Goal: Task Accomplishment & Management: Complete application form

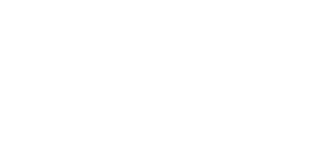
click at [0, 0] on html at bounding box center [0, 0] width 0 height 0
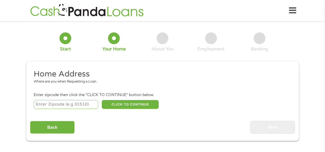
click at [80, 105] on input "number" at bounding box center [66, 104] width 64 height 9
type input "37130"
select select "[US_STATE]"
click at [130, 106] on button "CLICK TO CONTINUE" at bounding box center [130, 104] width 57 height 9
type input "37130"
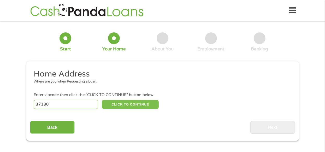
type input "Murfreesboro"
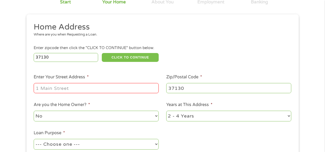
scroll to position [47, 0]
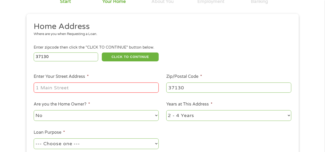
click at [116, 89] on input "Enter Your Street Address *" at bounding box center [96, 87] width 125 height 10
type input "[STREET_ADDRESS]"
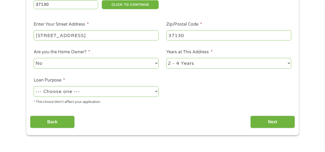
scroll to position [105, 0]
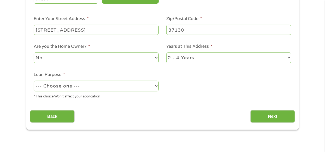
click at [187, 57] on select "1 Year or less 1 - 2 Years 2 - 4 Years Over 4 Years" at bounding box center [228, 57] width 125 height 11
click at [142, 85] on select "--- Choose one --- Pay Bills Debt Consolidation Home Improvement Major Purchase…" at bounding box center [96, 86] width 125 height 11
select select "other"
click at [34, 81] on select "--- Choose one --- Pay Bills Debt Consolidation Home Improvement Major Purchase…" at bounding box center [96, 86] width 125 height 11
click at [260, 115] on input "Next" at bounding box center [272, 116] width 45 height 13
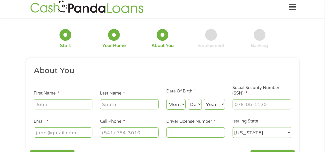
scroll to position [0, 0]
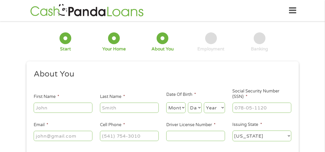
click at [75, 109] on input "First Name *" at bounding box center [63, 107] width 59 height 10
type input "[PERSON_NAME]"
type input "[EMAIL_ADDRESS][DOMAIN_NAME]"
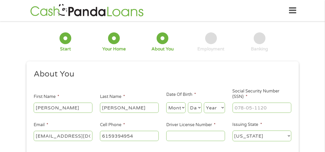
type input "[PHONE_NUMBER]"
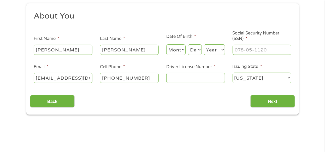
scroll to position [58, 0]
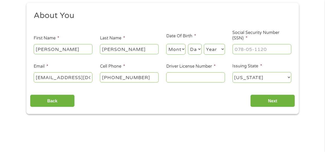
click at [180, 51] on select "Month 1 2 3 4 5 6 7 8 9 10 11 12" at bounding box center [176, 49] width 20 height 11
select select "6"
click at [166, 44] on select "Month 1 2 3 4 5 6 7 8 9 10 11 12" at bounding box center [176, 49] width 20 height 11
click at [193, 50] on select "Day 1 2 3 4 5 6 7 8 9 10 11 12 13 14 15 16 17 18 19 20 21 22 23 24 25 26 27 28 …" at bounding box center [195, 49] width 14 height 11
select select "22"
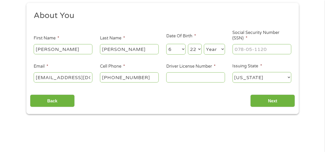
click at [188, 44] on select "Day 1 2 3 4 5 6 7 8 9 10 11 12 13 14 15 16 17 18 19 20 21 22 23 24 25 26 27 28 …" at bounding box center [195, 49] width 14 height 11
click at [216, 51] on select "Year [DATE] 2006 2005 2004 2003 2002 2001 2000 1999 1998 1997 1996 1995 1994 19…" at bounding box center [214, 49] width 21 height 11
select select "2005"
click at [204, 44] on select "Year [DATE] 2006 2005 2004 2003 2002 2001 2000 1999 1998 1997 1996 1995 1994 19…" at bounding box center [214, 49] width 21 height 11
click at [259, 50] on input "___-__-____" at bounding box center [261, 49] width 59 height 10
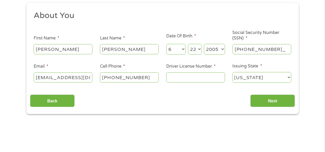
type input "763-09-7337"
click at [196, 78] on input "Driver License Number *" at bounding box center [195, 77] width 59 height 10
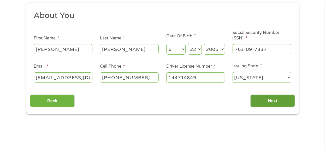
type input "144714849"
click at [255, 106] on input "Next" at bounding box center [272, 100] width 45 height 13
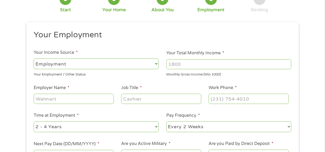
scroll to position [40, 0]
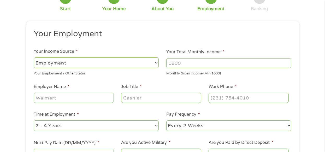
click at [242, 62] on input "Your Total Monthly Income *" at bounding box center [228, 63] width 125 height 10
type input "1200"
click at [114, 64] on select "--- Choose one --- Employment [DEMOGRAPHIC_DATA] Benefits" at bounding box center [96, 62] width 125 height 11
click at [34, 57] on select "--- Choose one --- Employment [DEMOGRAPHIC_DATA] Benefits" at bounding box center [96, 62] width 125 height 11
click at [92, 98] on input "Employer Name *" at bounding box center [74, 98] width 80 height 10
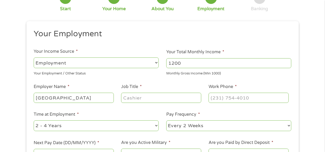
type input "[GEOGRAPHIC_DATA]"
click at [145, 100] on input "Job Title *" at bounding box center [161, 98] width 80 height 10
type input "ESP Worker"
click at [228, 99] on input "(___) ___-____" at bounding box center [248, 98] width 80 height 10
click at [214, 97] on input "(___) ___-____" at bounding box center [248, 98] width 80 height 10
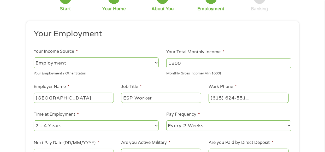
type input "[PHONE_NUMBER]"
click at [105, 127] on select "--- Choose one --- 1 Year or less 1 - 2 Years 2 - 4 Years Over 4 Years" at bounding box center [96, 125] width 125 height 11
select select "60months"
click at [34, 120] on select "--- Choose one --- 1 Year or less 1 - 2 Years 2 - 4 Years Over 4 Years" at bounding box center [96, 125] width 125 height 11
click at [188, 134] on ul "Your Employment Your Income Source * --- Choose one --- Employment [DEMOGRAPHIC…" at bounding box center [162, 96] width 265 height 135
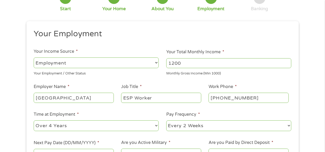
click at [193, 128] on select "--- Choose one --- Every 2 Weeks Every Week Monthly Semi-Monthly" at bounding box center [228, 125] width 125 height 11
click at [166, 120] on select "--- Choose one --- Every 2 Weeks Every Week Monthly Semi-Monthly" at bounding box center [228, 125] width 125 height 11
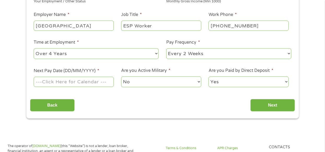
scroll to position [113, 0]
click at [94, 81] on input "Next Pay Date (DD/MM/YYYY) *" at bounding box center [74, 81] width 80 height 10
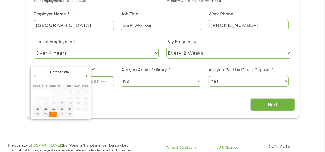
type input "[DATE]"
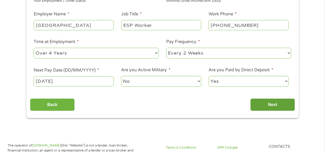
click at [256, 104] on input "Next" at bounding box center [272, 104] width 45 height 13
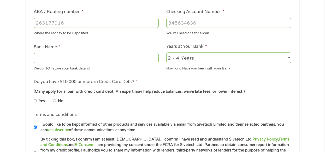
scroll to position [154, 0]
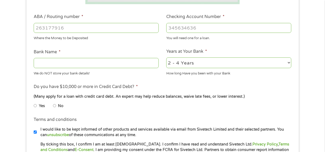
click at [122, 24] on input "ABA / Routing number *" at bounding box center [96, 28] width 125 height 10
type input "064103529"
type input "[PERSON_NAME] BANK AND TRUST"
type input "064103529"
click at [203, 26] on input "Checking Account Number *" at bounding box center [228, 28] width 125 height 10
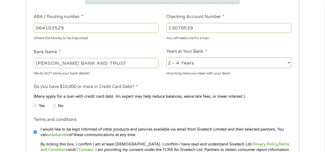
type input "13070539"
click at [220, 60] on select "2 - 4 Years 6 - 12 Months 1 - 2 Years Over 4 Years" at bounding box center [228, 62] width 125 height 11
select select "60months"
click at [166, 57] on select "2 - 4 Years 6 - 12 Months 1 - 2 Years Over 4 Years" at bounding box center [228, 62] width 125 height 11
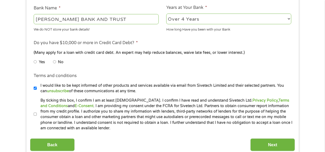
scroll to position [210, 0]
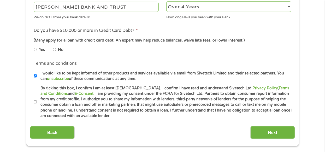
click at [55, 49] on input "No" at bounding box center [54, 49] width 3 height 8
radio input "true"
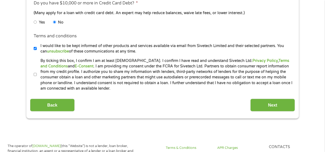
scroll to position [238, 0]
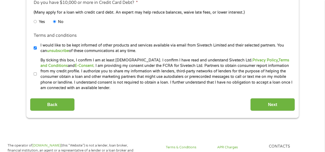
click at [33, 73] on li "Terms and conditions * By ticking this box, I confirm I am at least [DEMOGRAPHI…" at bounding box center [162, 73] width 265 height 33
click at [36, 74] on input "By ticking this box, I confirm I am at least [DEMOGRAPHIC_DATA]. I confirm I ha…" at bounding box center [35, 74] width 3 height 8
checkbox input "true"
click at [284, 103] on input "Next" at bounding box center [272, 104] width 45 height 13
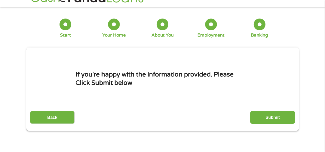
scroll to position [0, 0]
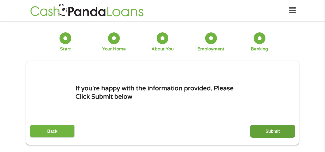
click at [273, 129] on input "Submit" at bounding box center [272, 131] width 45 height 13
